Goal: Information Seeking & Learning: Find specific fact

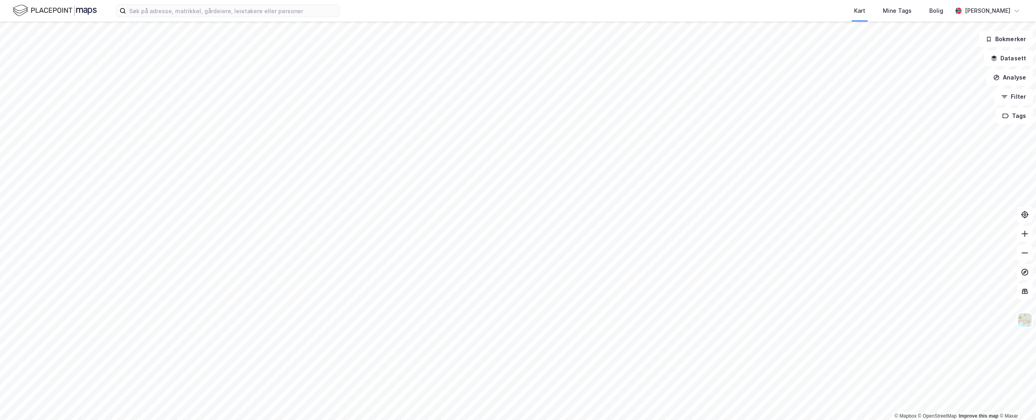
click at [210, 19] on div "Kart Mine Tags [PERSON_NAME] [PERSON_NAME]" at bounding box center [518, 11] width 1036 height 22
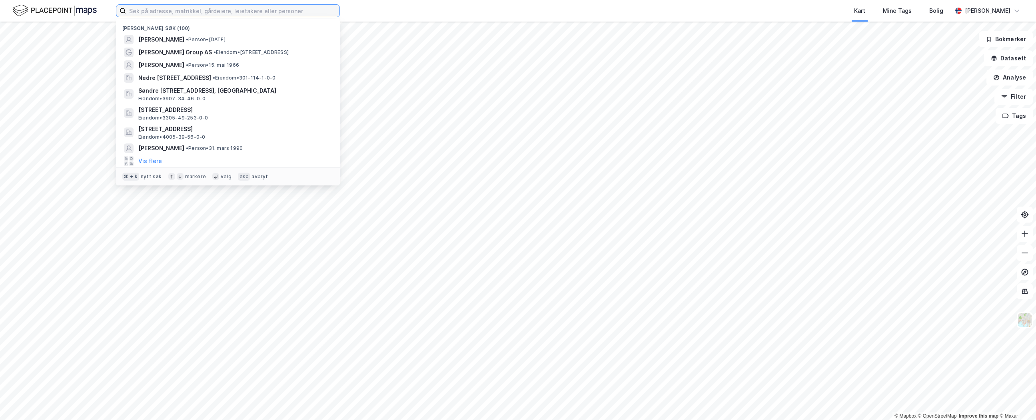
click at [212, 12] on input at bounding box center [232, 11] width 213 height 12
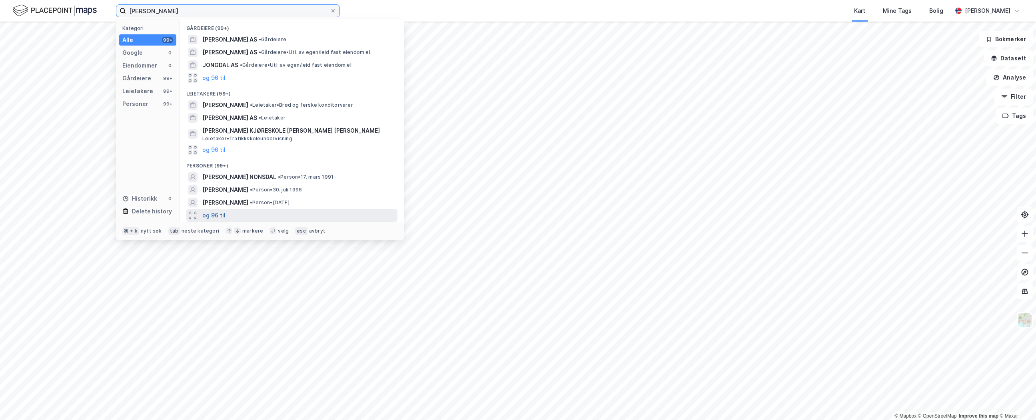
type input "[PERSON_NAME]"
click at [217, 213] on button "og 96 til" at bounding box center [213, 216] width 23 height 10
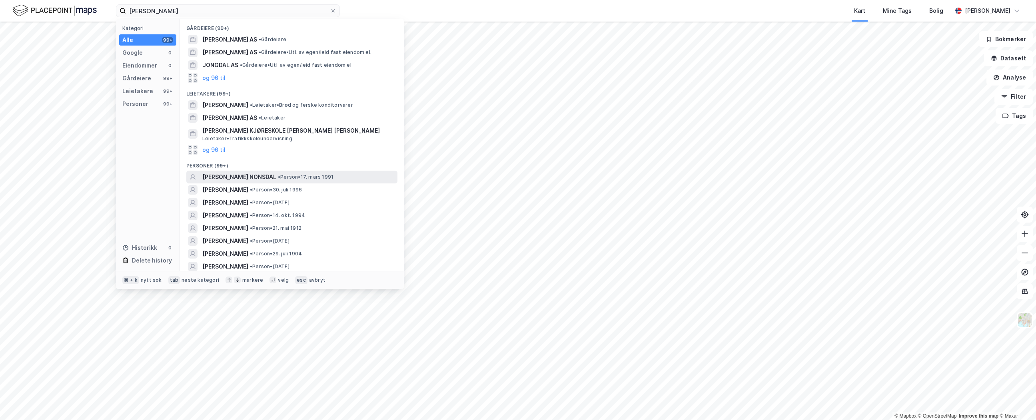
click at [333, 176] on span "• Person • 17. mars 1991" at bounding box center [306, 177] width 56 height 6
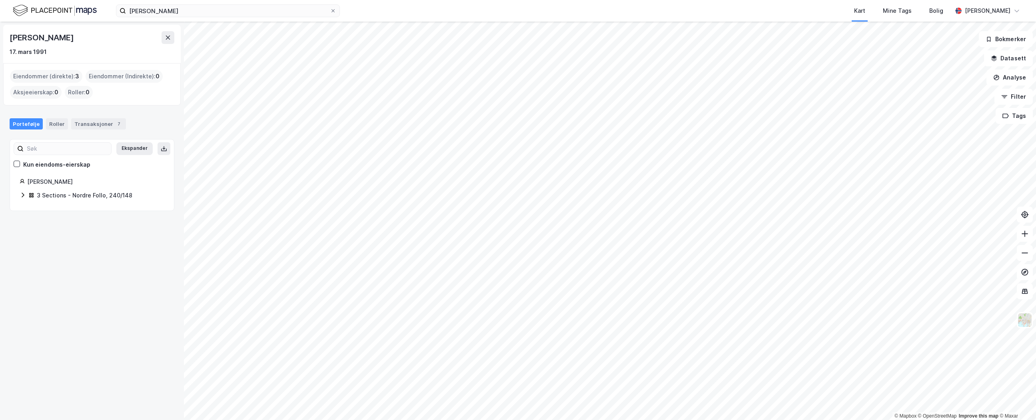
click at [22, 196] on icon at bounding box center [23, 195] width 6 height 6
click at [98, 210] on link "Nordre Follo, 240/148/0/62" at bounding box center [79, 214] width 38 height 16
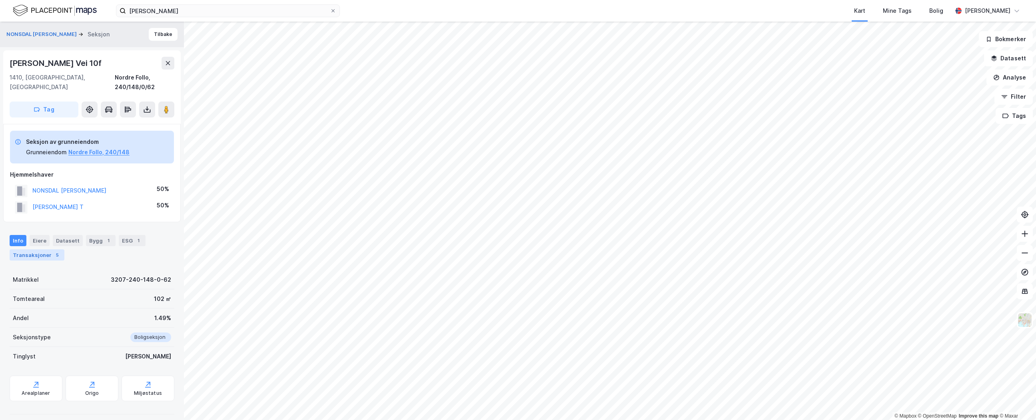
click at [34, 249] on div "Transaksjoner 5" at bounding box center [37, 254] width 55 height 11
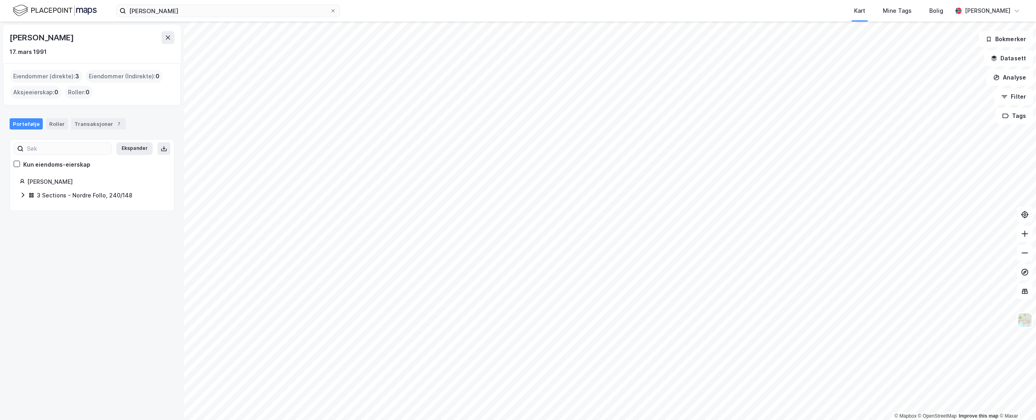
click at [22, 197] on icon at bounding box center [23, 195] width 6 height 6
click at [96, 231] on link "Nordre Follo, 240/148/0/81" at bounding box center [78, 237] width 37 height 16
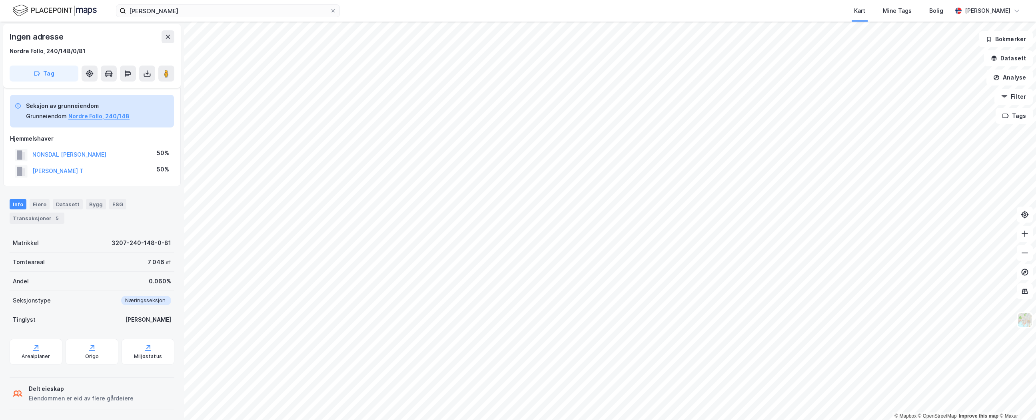
scroll to position [29, 0]
click at [44, 216] on div "Transaksjoner 5" at bounding box center [37, 215] width 55 height 11
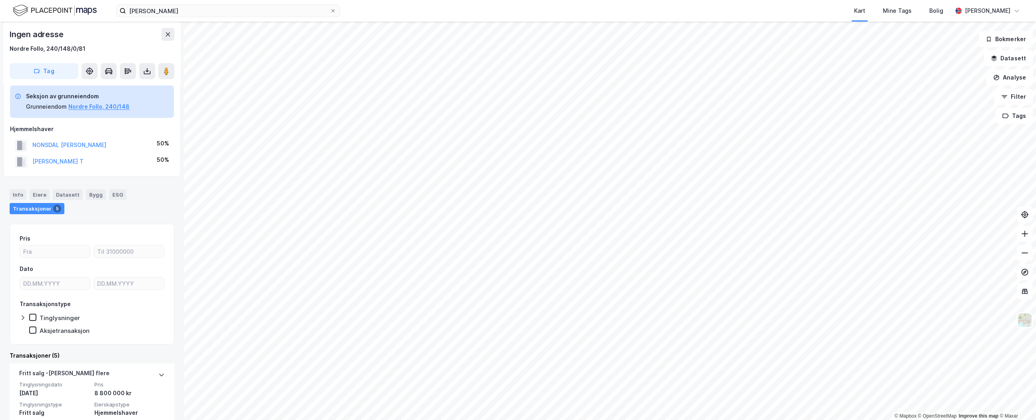
scroll to position [149, 0]
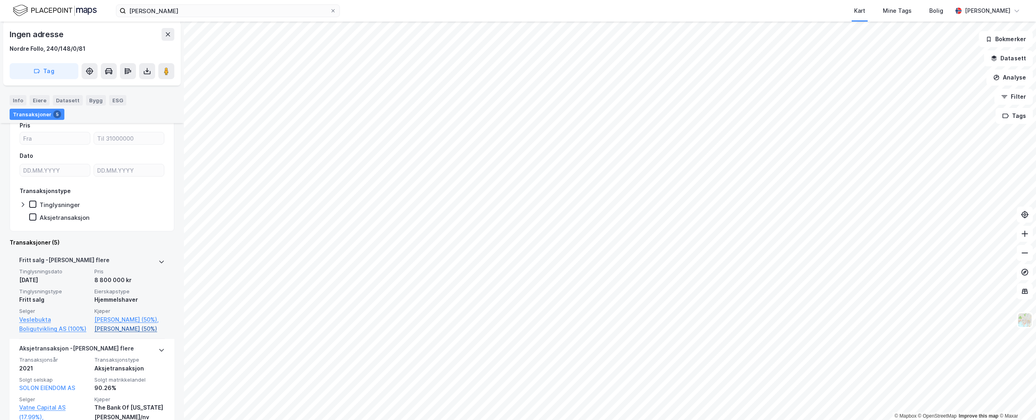
click at [125, 329] on link "[PERSON_NAME] (50%)" at bounding box center [129, 329] width 70 height 10
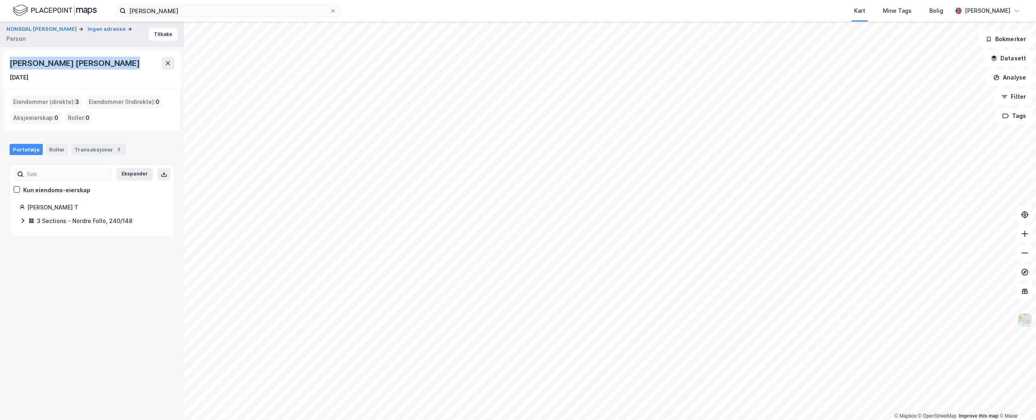
drag, startPoint x: 121, startPoint y: 66, endPoint x: 9, endPoint y: 65, distance: 112.0
click at [10, 65] on div "[PERSON_NAME] [PERSON_NAME]" at bounding box center [76, 63] width 132 height 13
copy div "[PERSON_NAME] [PERSON_NAME]"
